Goal: Book appointment/travel/reservation

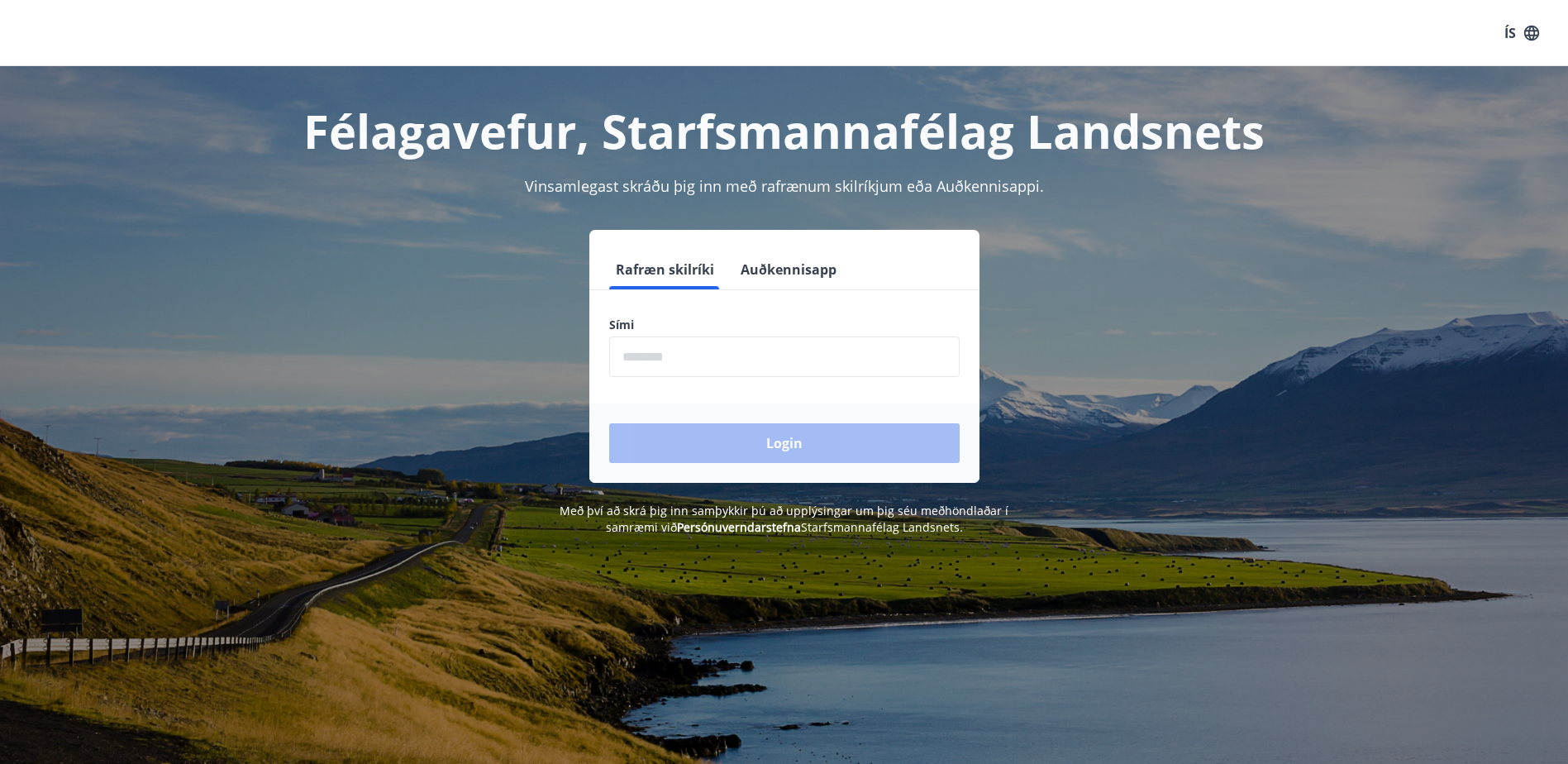
click at [645, 354] on input "phone" at bounding box center [784, 357] width 350 height 41
type input "********"
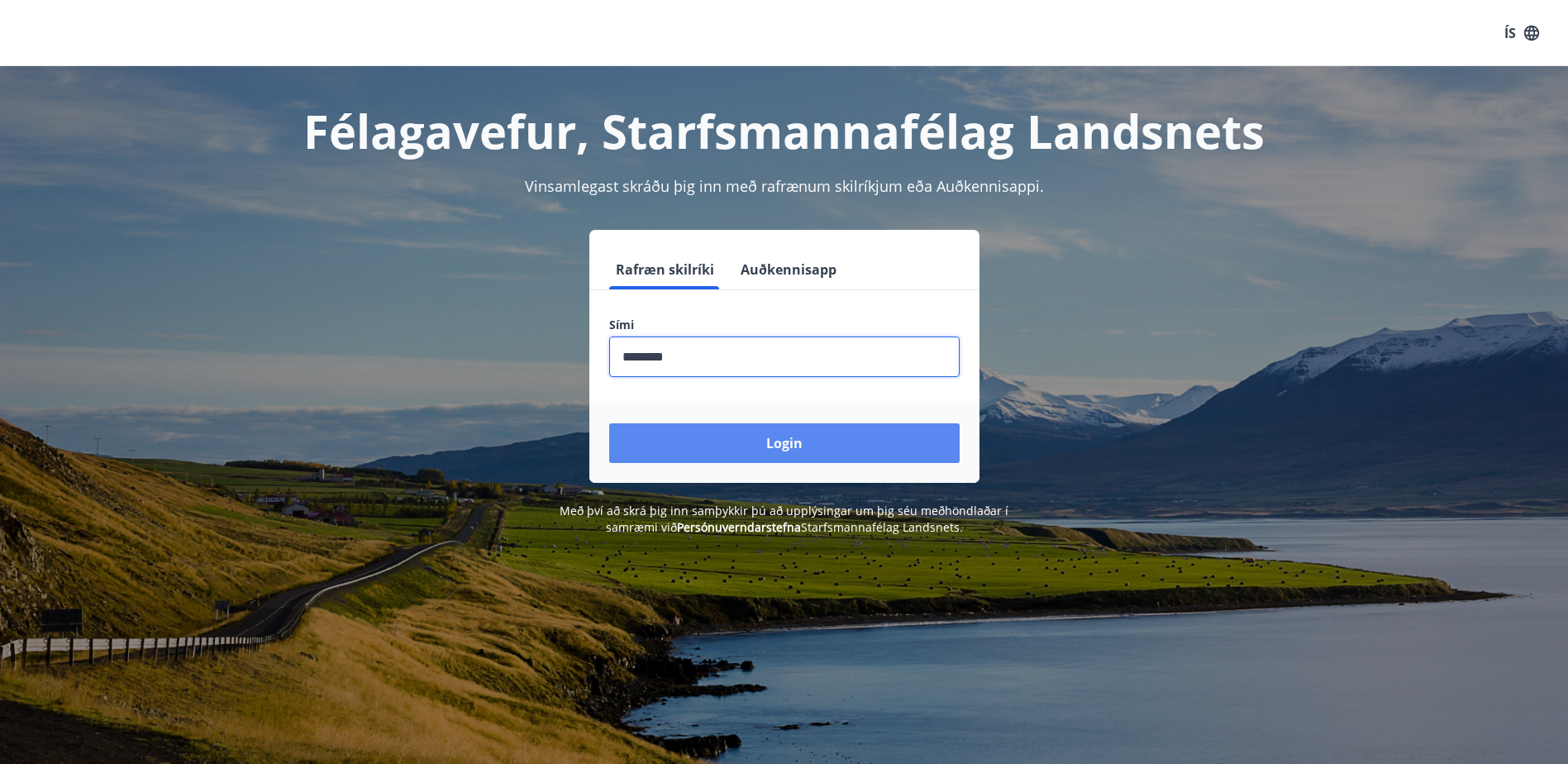
click at [703, 450] on button "Login" at bounding box center [784, 443] width 350 height 40
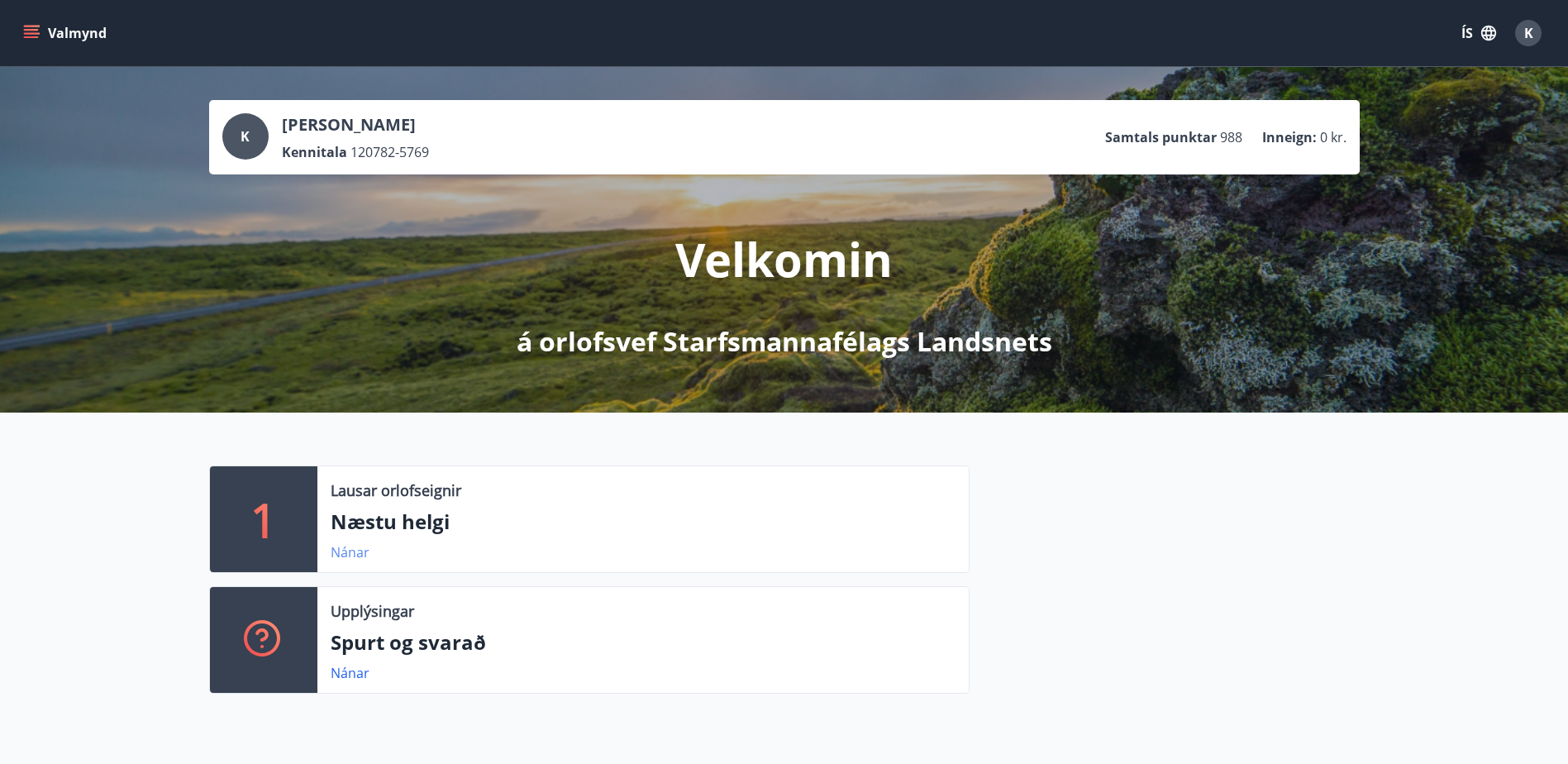
click at [347, 553] on link "Nánar" at bounding box center [350, 552] width 39 height 18
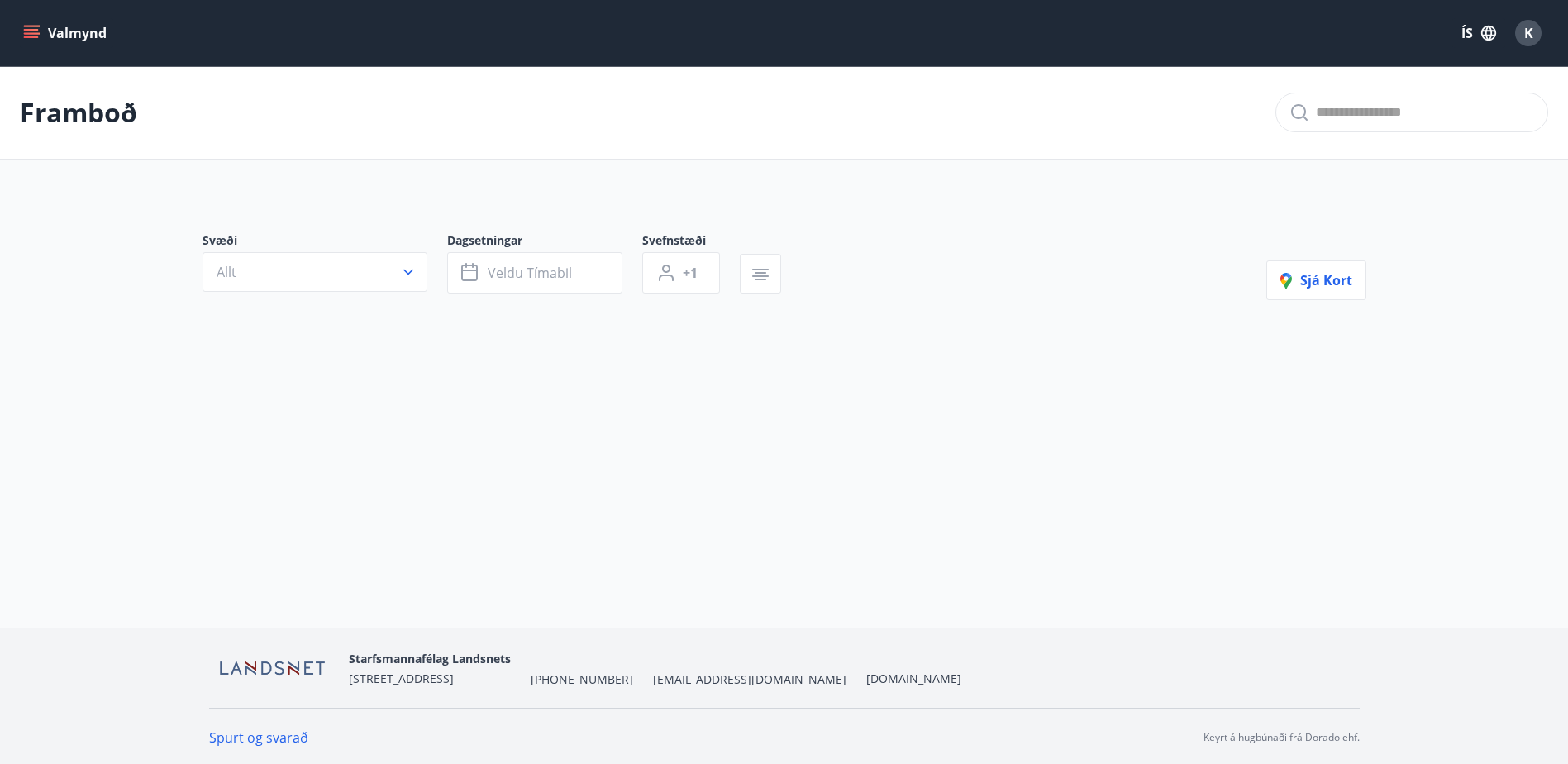
type input "*"
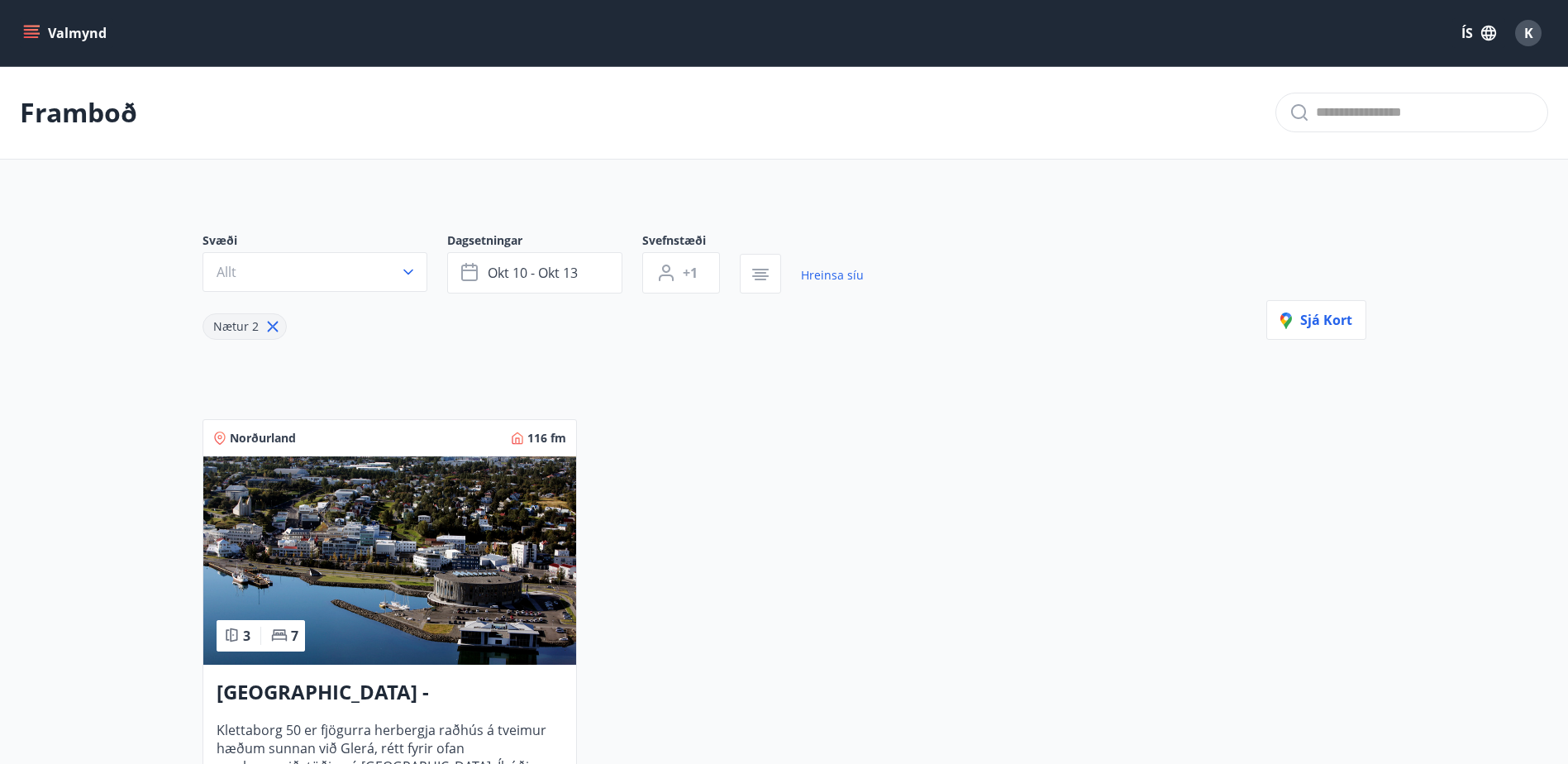
click at [68, 30] on button "Valmynd" at bounding box center [66, 33] width 93 height 30
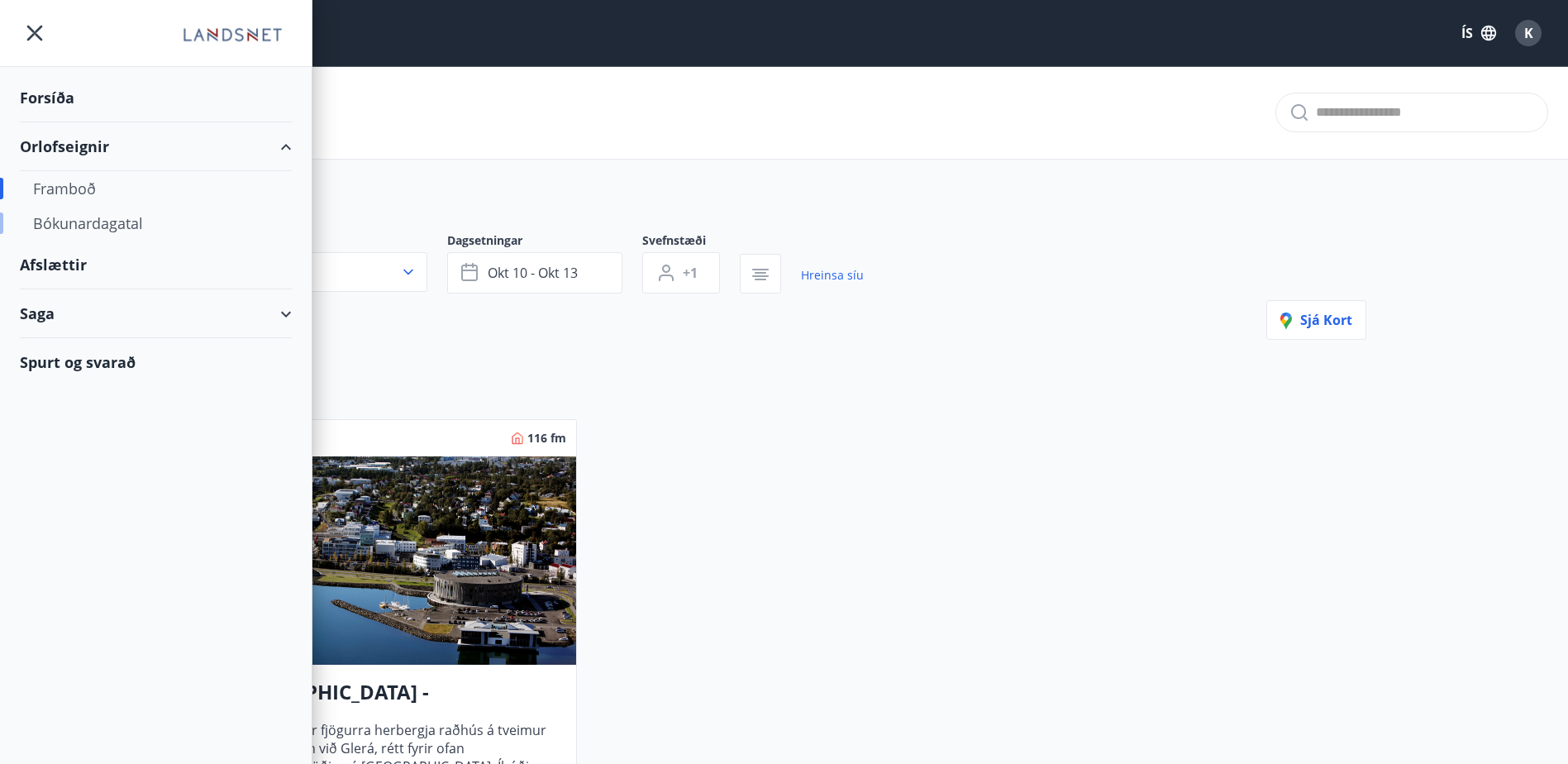
click at [65, 228] on div "Bókunardagatal" at bounding box center [155, 224] width 245 height 35
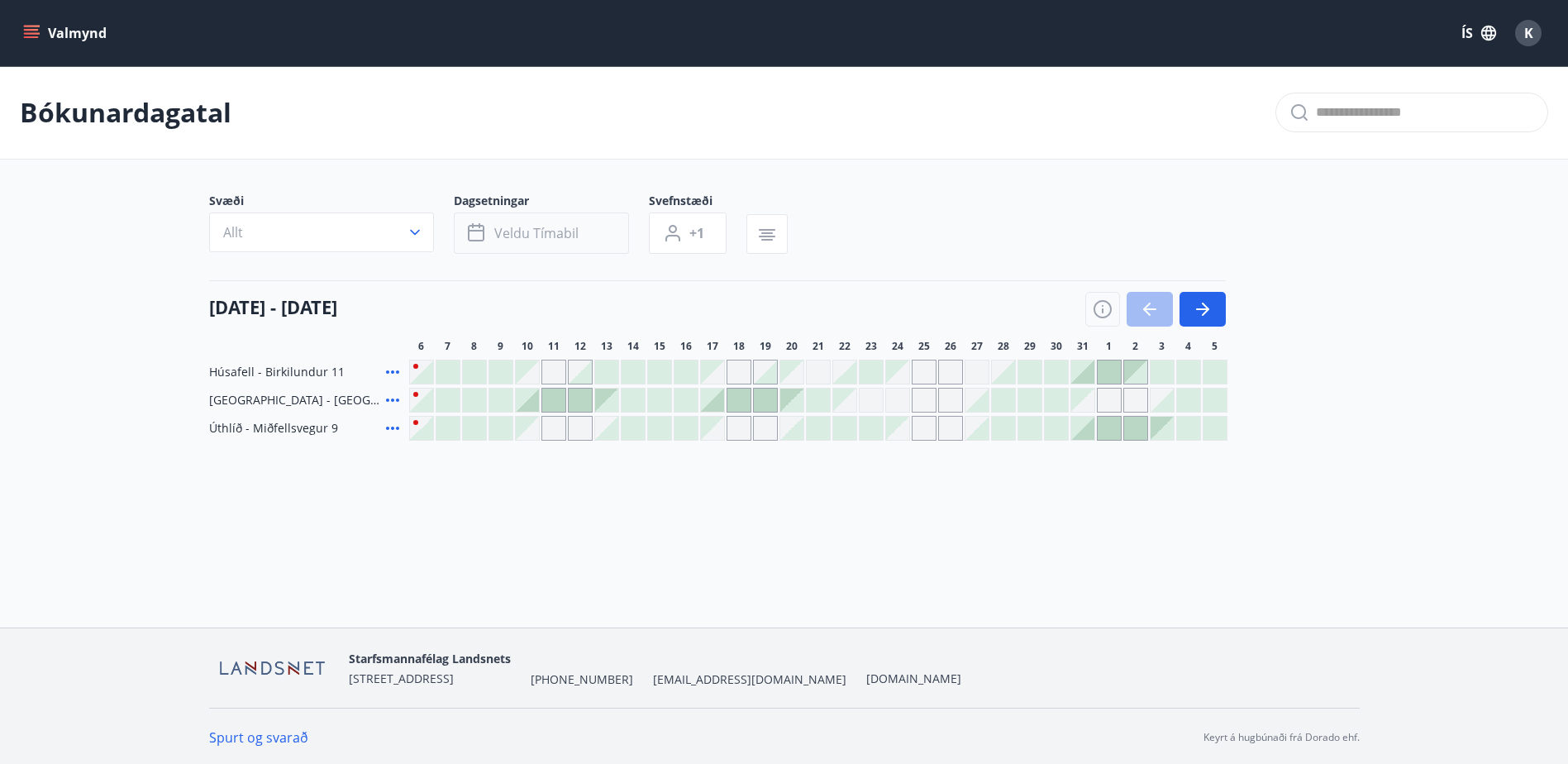
click at [488, 236] on button "Veldu tímabil" at bounding box center [542, 233] width 176 height 42
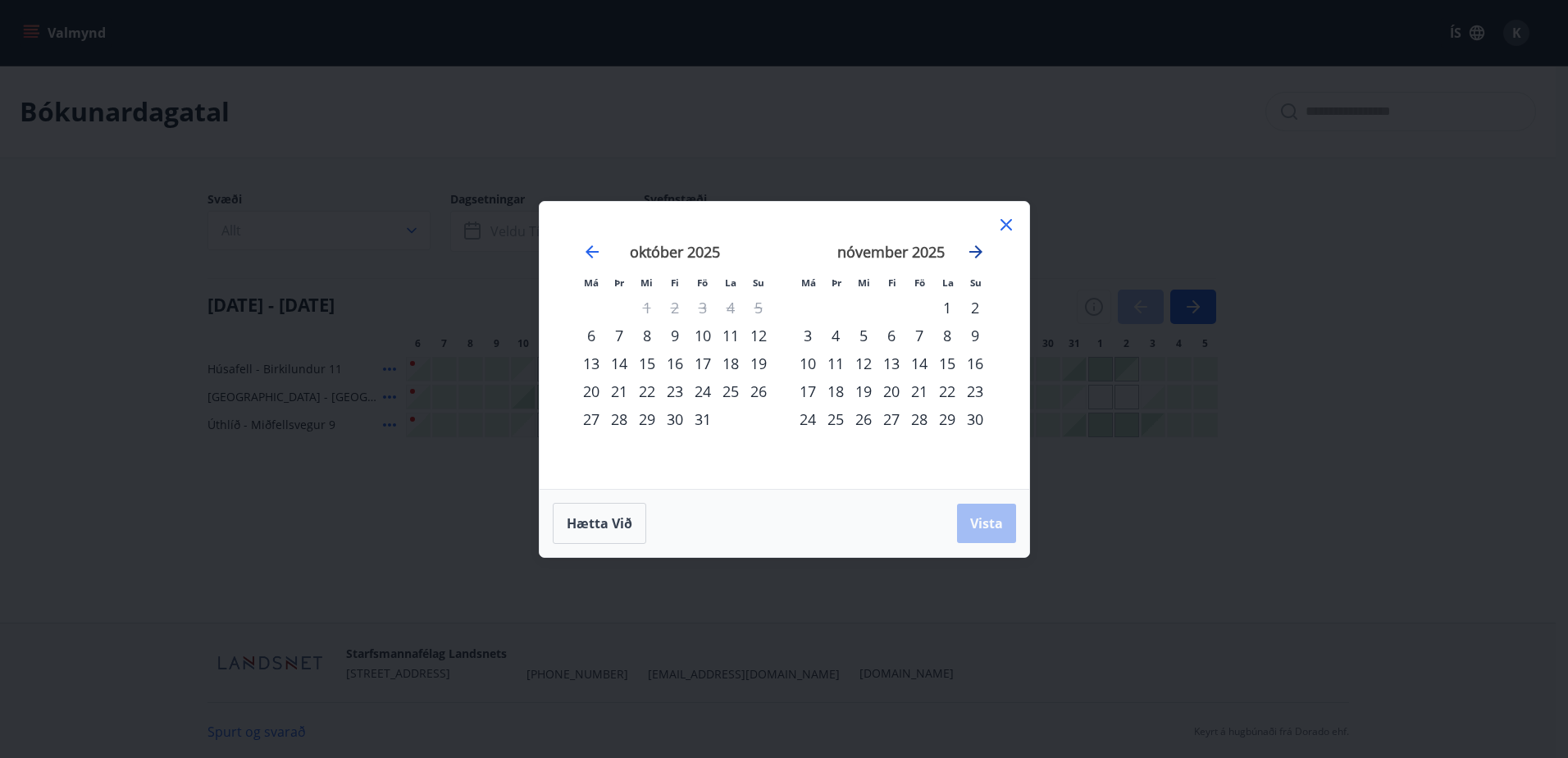
click at [967, 259] on icon "Move forward to switch to the next month." at bounding box center [975, 251] width 19 height 19
click at [966, 259] on icon "Move forward to switch to the next month." at bounding box center [975, 251] width 19 height 19
click at [980, 251] on icon "Move forward to switch to the next month." at bounding box center [976, 251] width 13 height 13
click at [924, 416] on div "27" at bounding box center [919, 419] width 28 height 28
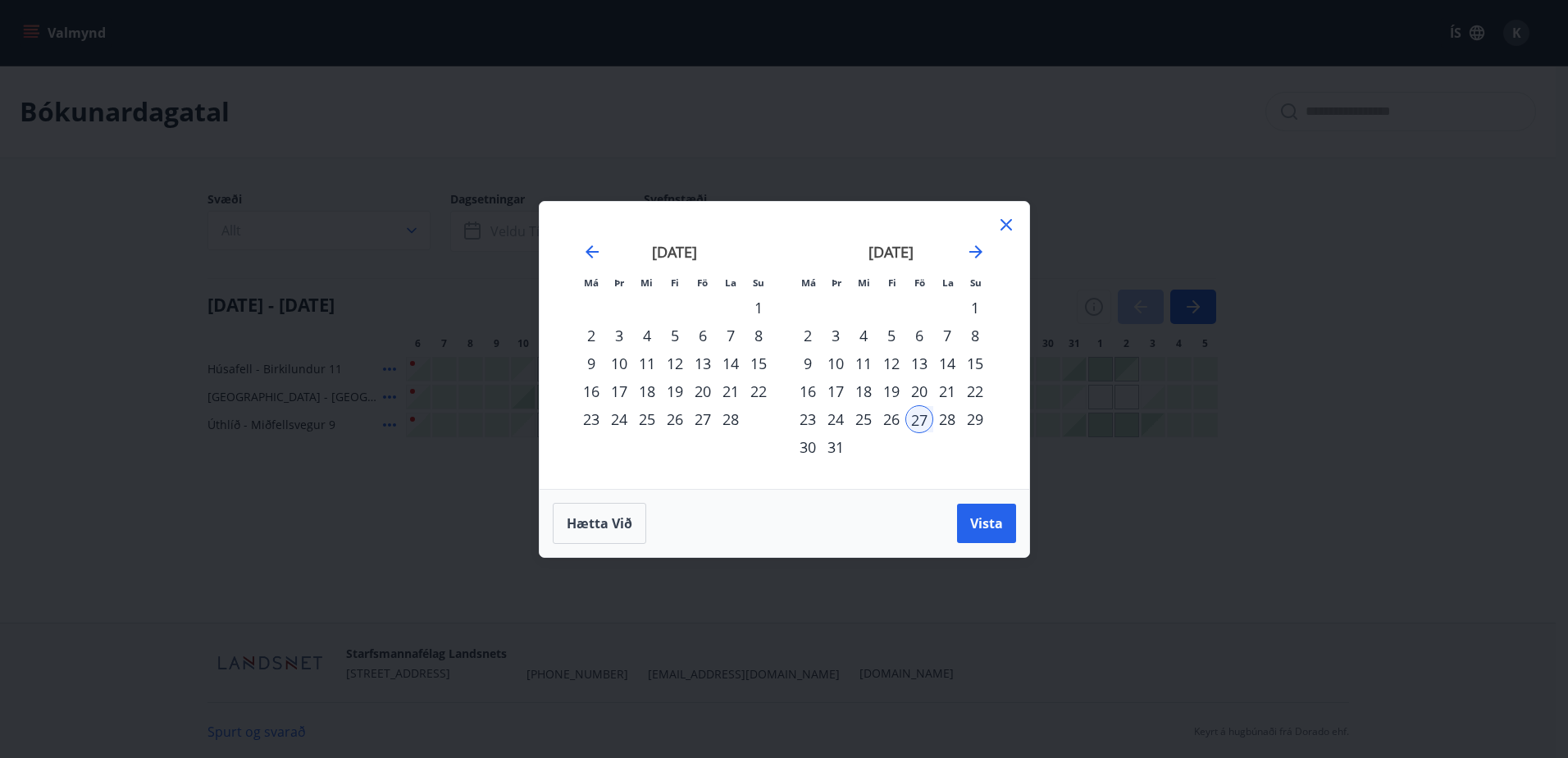
click at [808, 446] on div "30" at bounding box center [807, 447] width 28 height 28
click at [984, 529] on span "Vista" at bounding box center [986, 523] width 33 height 18
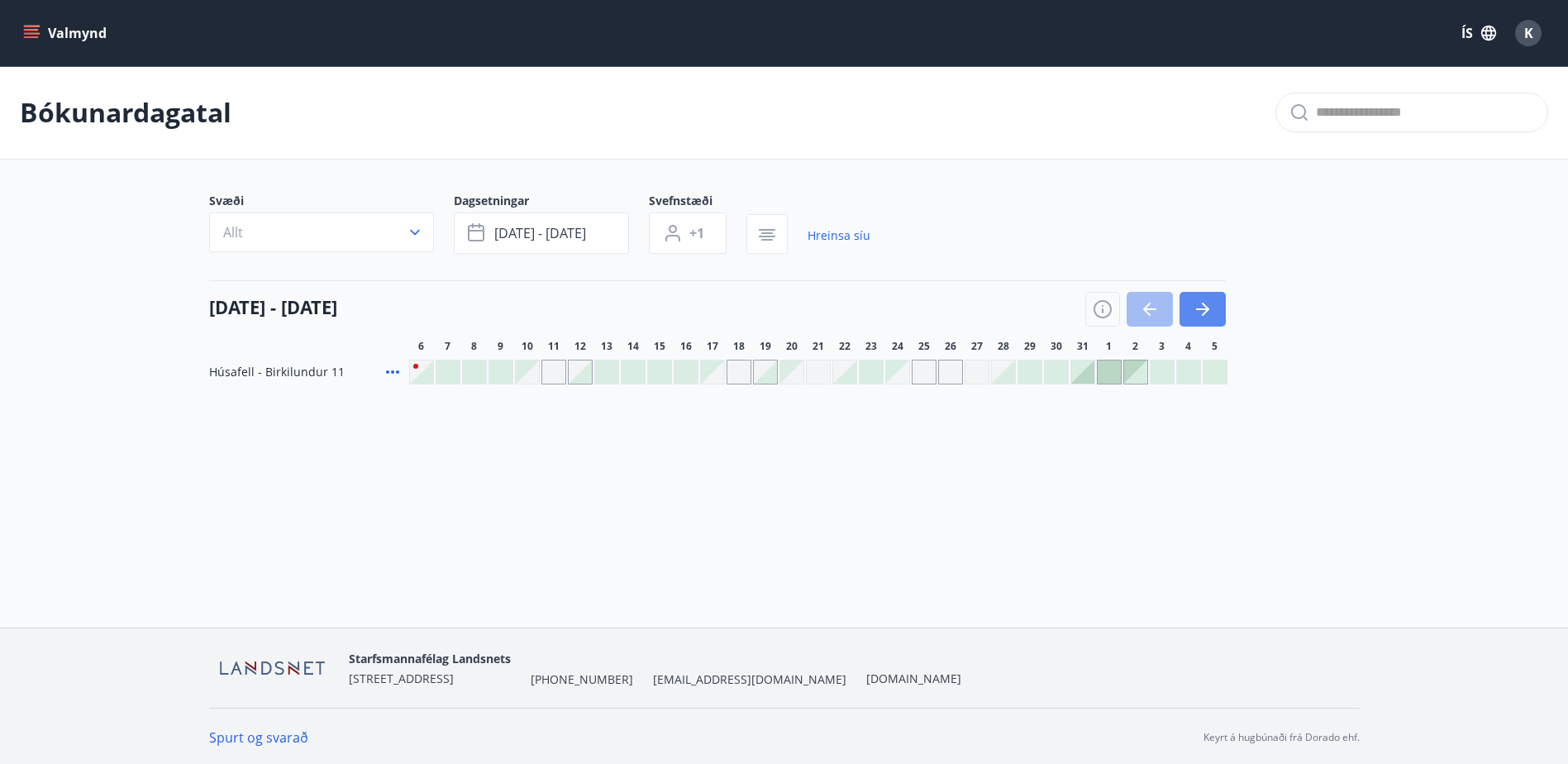
click at [1200, 304] on icon "button" at bounding box center [1202, 309] width 19 height 19
click at [1199, 304] on icon "button" at bounding box center [1202, 309] width 19 height 19
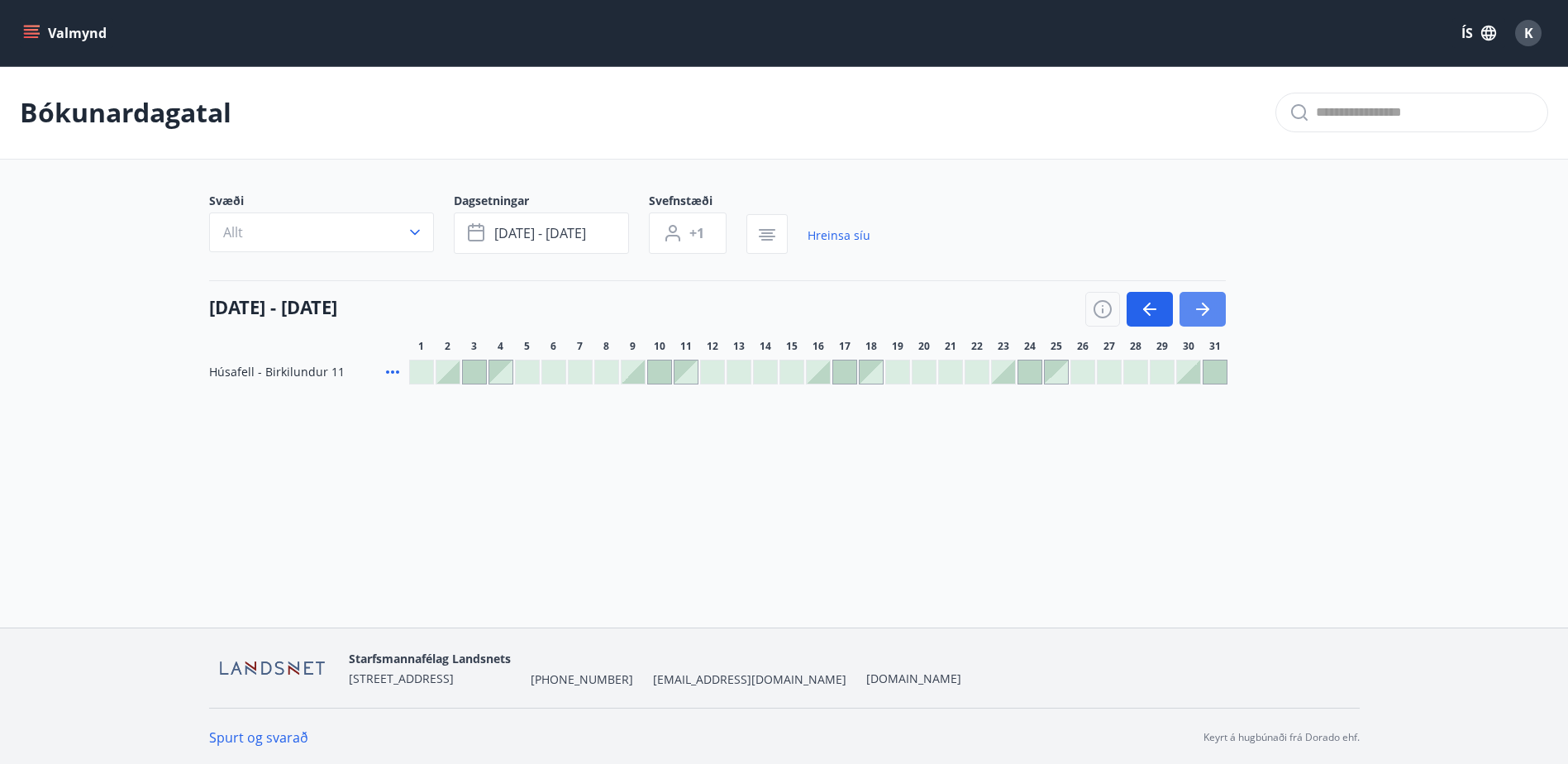
click at [1198, 304] on icon "button" at bounding box center [1202, 309] width 19 height 19
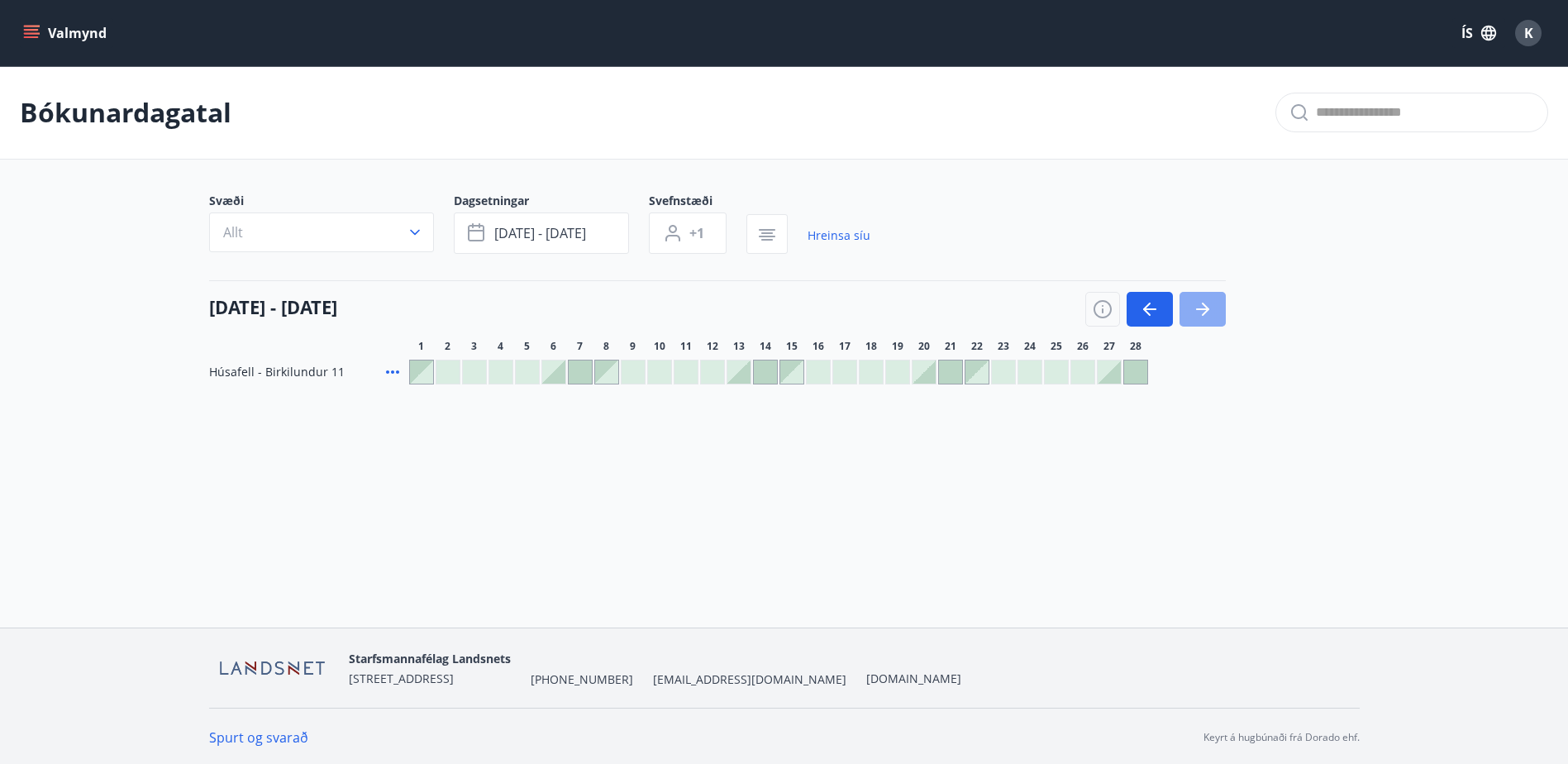
click at [1198, 304] on icon "button" at bounding box center [1202, 309] width 19 height 19
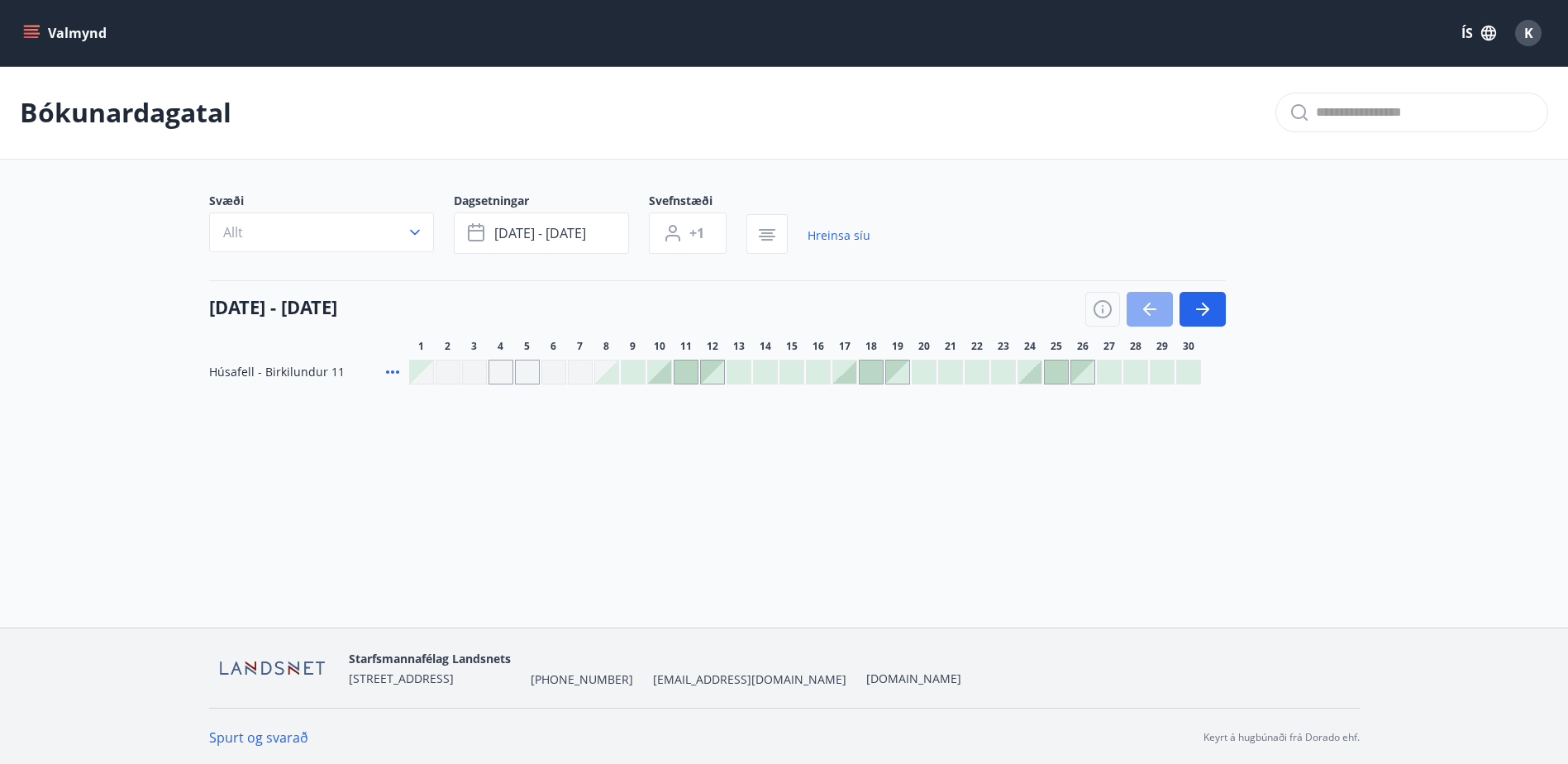
click at [1141, 308] on icon "button" at bounding box center [1149, 309] width 19 height 19
